Goal: Task Accomplishment & Management: Manage account settings

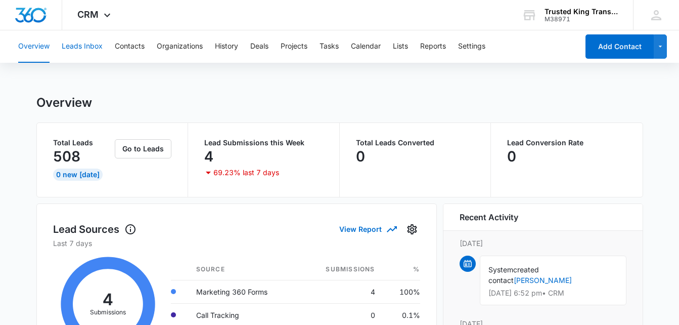
click at [80, 52] on button "Leads Inbox" at bounding box center [82, 46] width 41 height 32
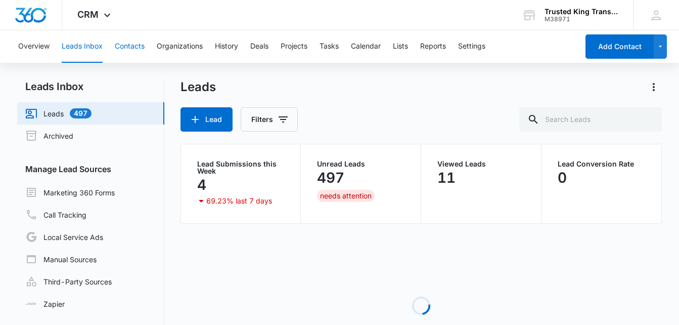
click at [137, 46] on button "Contacts" at bounding box center [130, 46] width 30 height 32
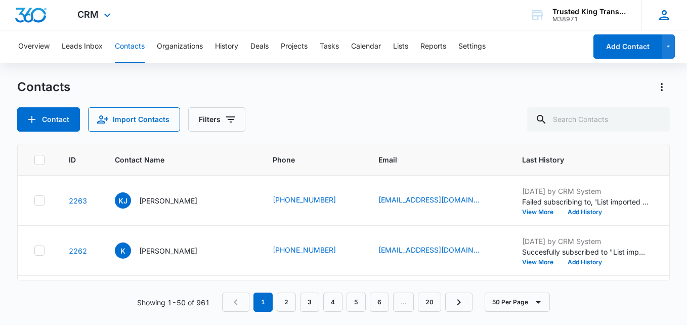
click at [649, 5] on div "TD [PERSON_NAME] [EMAIL_ADDRESS][DOMAIN_NAME] My Profile Notifications Support …" at bounding box center [664, 15] width 46 height 30
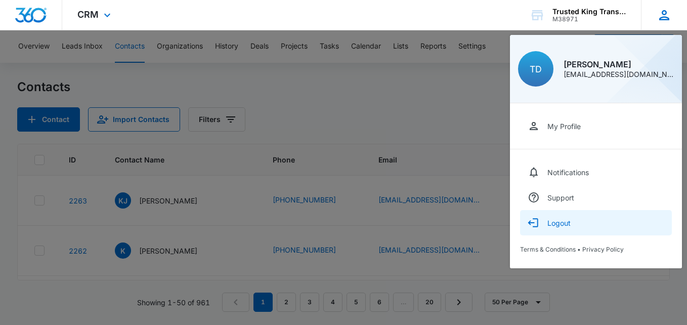
click at [559, 218] on div "Logout" at bounding box center [558, 222] width 23 height 9
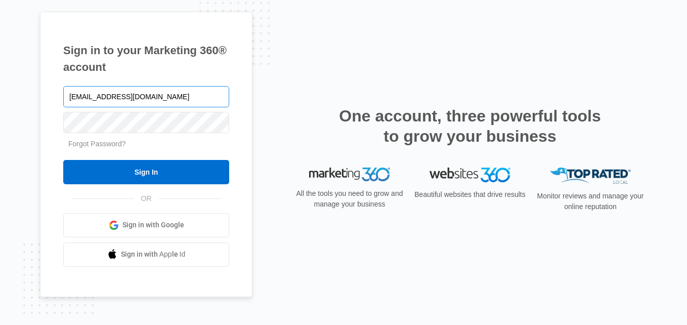
click at [122, 98] on input "Trustedkingtransportation@gmail.com" at bounding box center [146, 96] width 166 height 21
type input "Rochellebouknight@gmail.com"
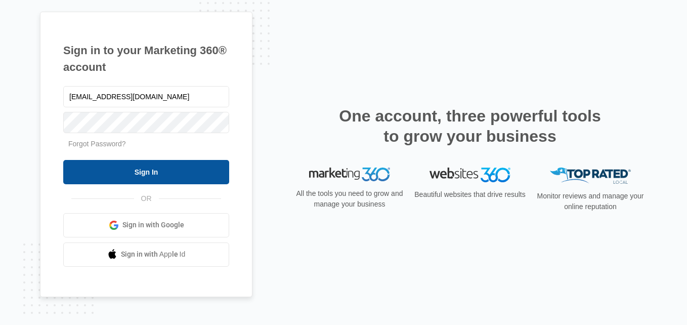
click at [133, 171] on input "Sign In" at bounding box center [146, 172] width 166 height 24
